Goal: Task Accomplishment & Management: Manage account settings

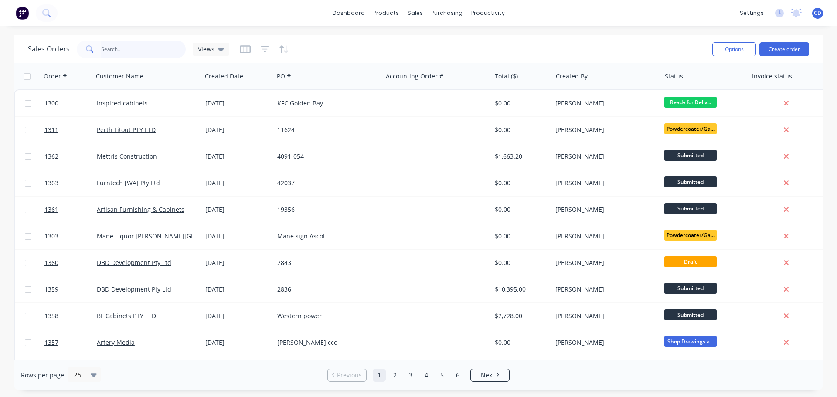
click at [146, 49] on input "text" at bounding box center [143, 49] width 85 height 17
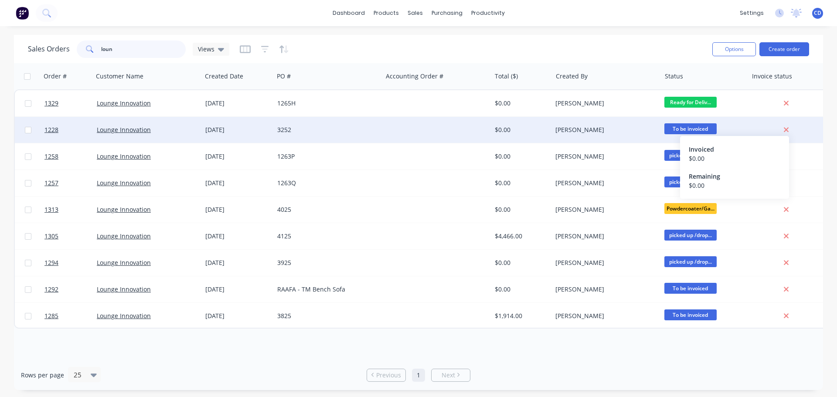
type input "loun"
click at [787, 129] on icon at bounding box center [787, 130] width 6 height 8
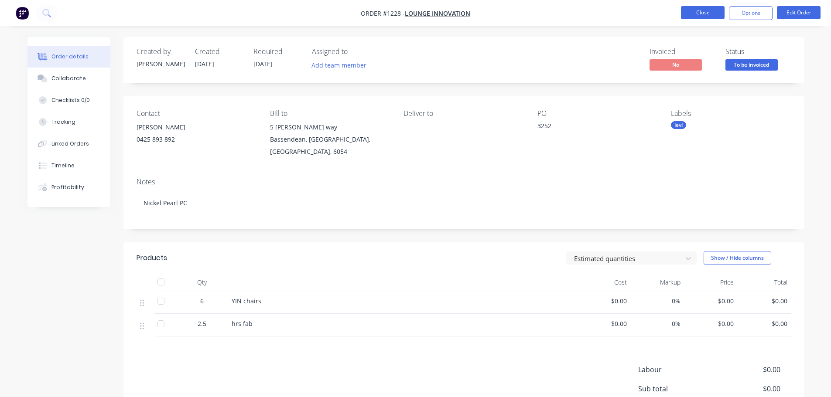
click at [704, 11] on button "Close" at bounding box center [703, 12] width 44 height 13
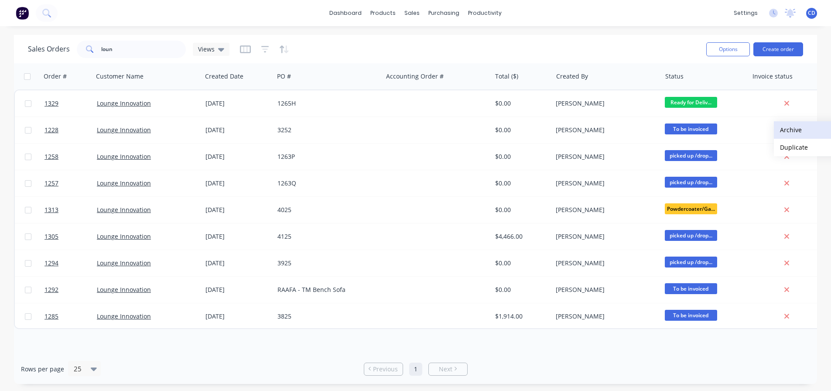
click at [787, 130] on button "Archive" at bounding box center [817, 129] width 87 height 17
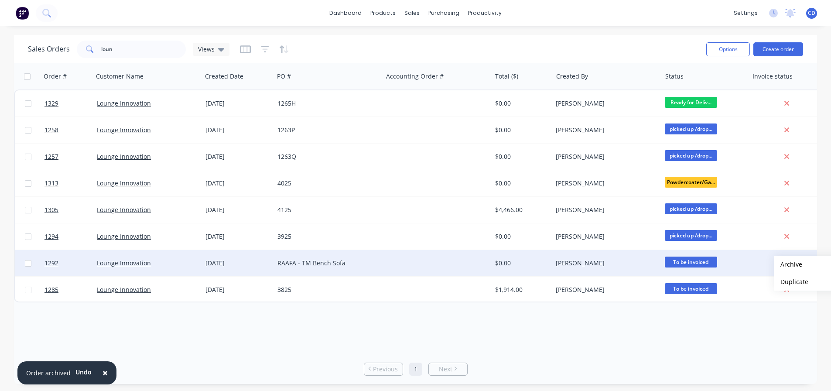
click at [782, 265] on button "Archive" at bounding box center [817, 264] width 87 height 17
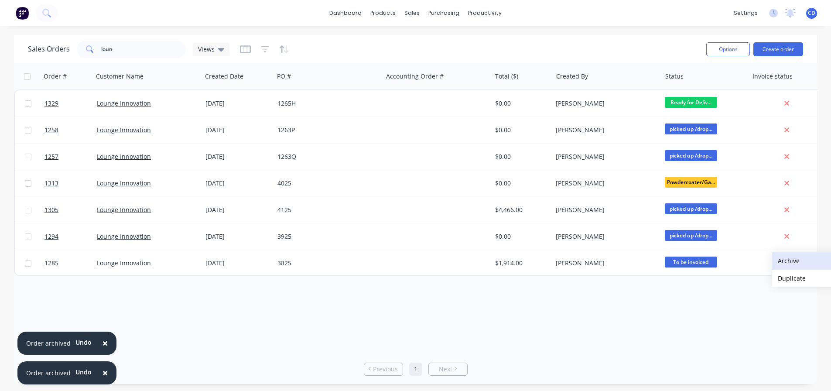
click at [788, 263] on button "Archive" at bounding box center [814, 260] width 87 height 17
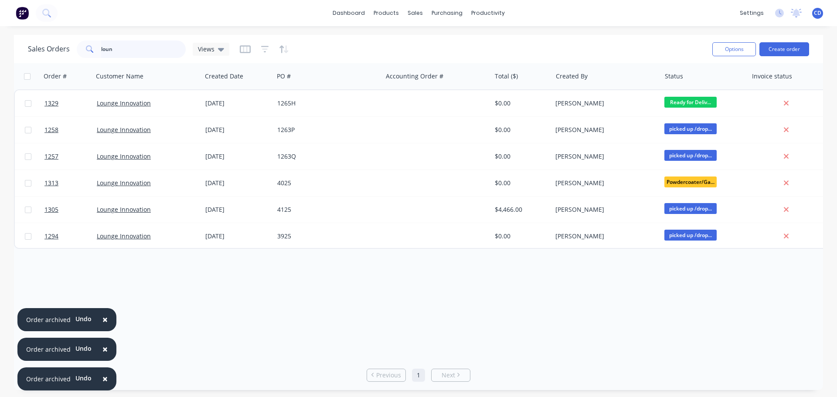
click at [174, 49] on input "loun" at bounding box center [143, 49] width 85 height 17
click at [154, 50] on input "loun" at bounding box center [143, 49] width 85 height 17
type input "l"
